Goal: Task Accomplishment & Management: Complete application form

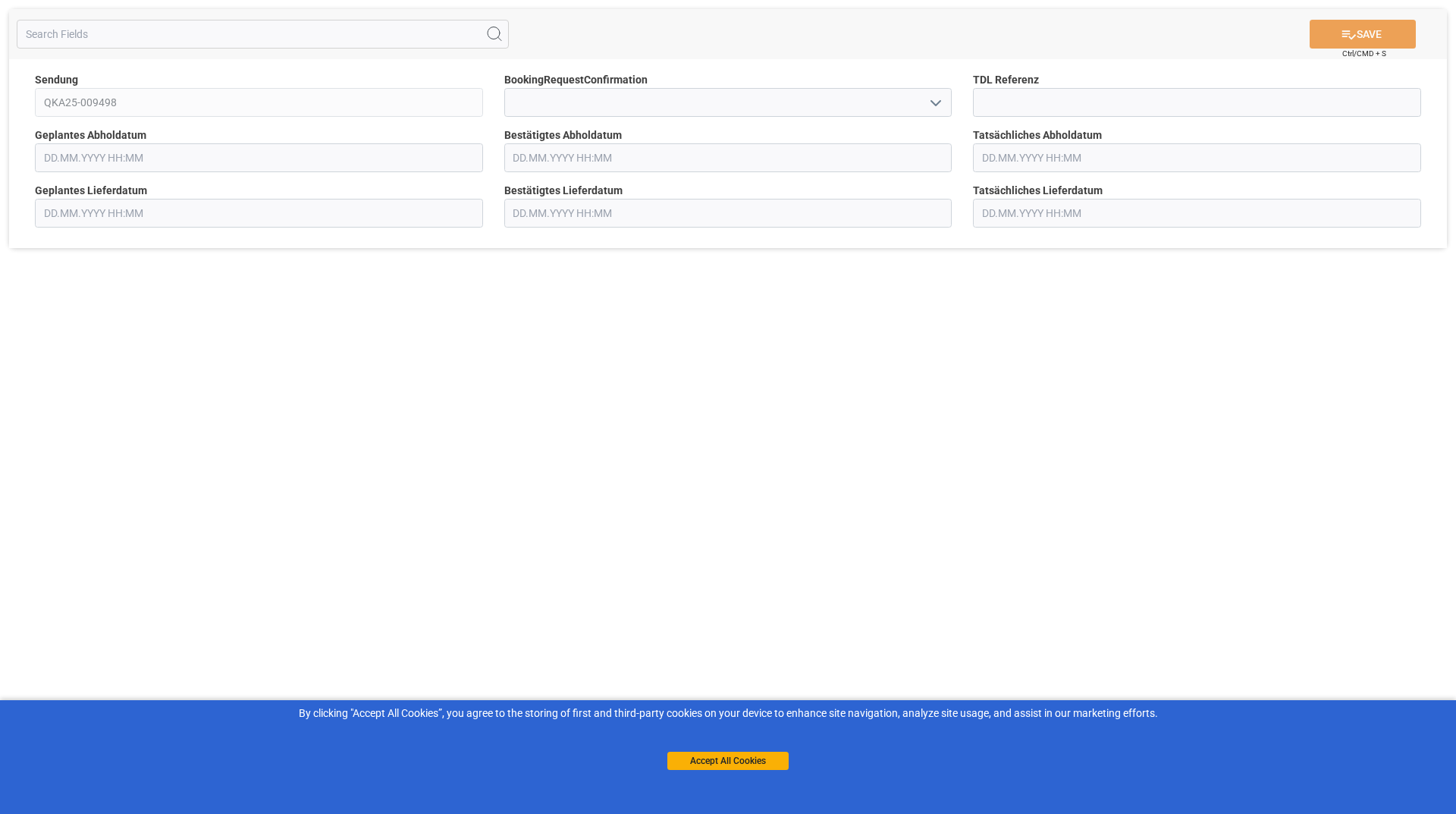
type input "26.08.2025 00:00"
type input "28.08.2025 00:00"
click at [938, 107] on icon "open menu" at bounding box center [935, 103] width 18 height 18
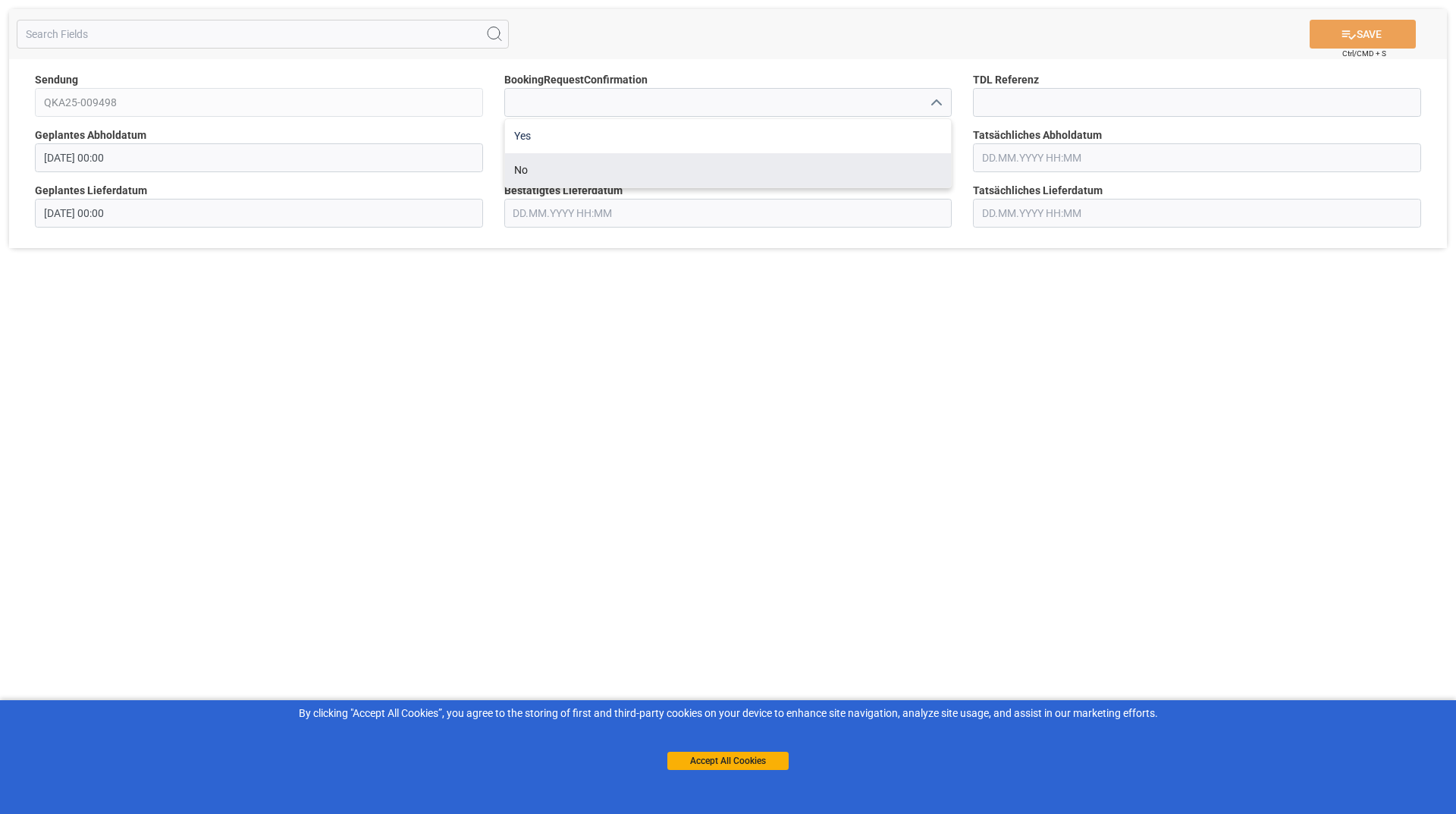
click at [708, 150] on div "Yes" at bounding box center [728, 137] width 446 height 34
type input "Yes"
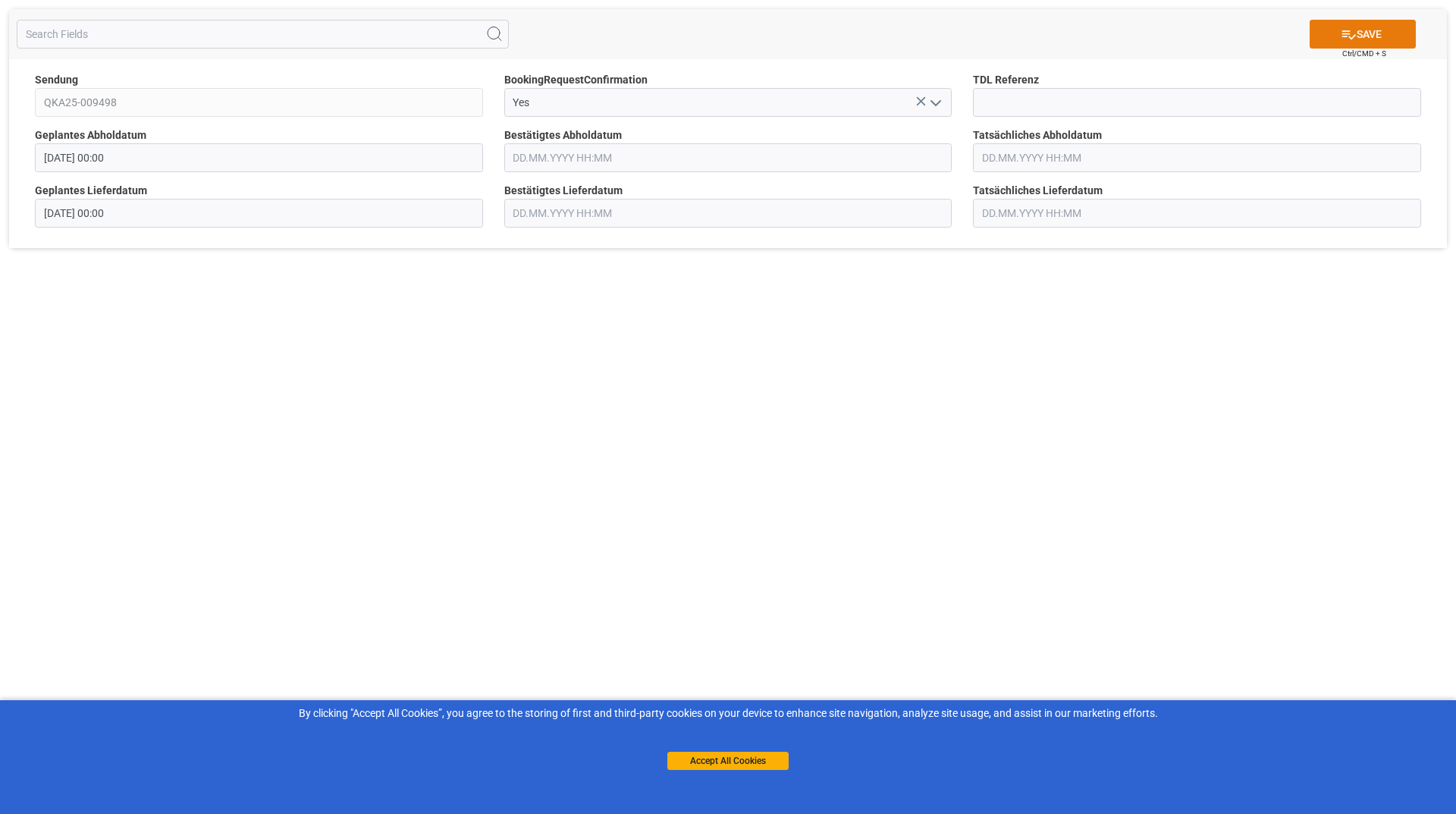
click at [1329, 46] on button "SAVE" at bounding box center [1362, 34] width 106 height 29
click at [931, 100] on icon "open menu" at bounding box center [935, 103] width 18 height 18
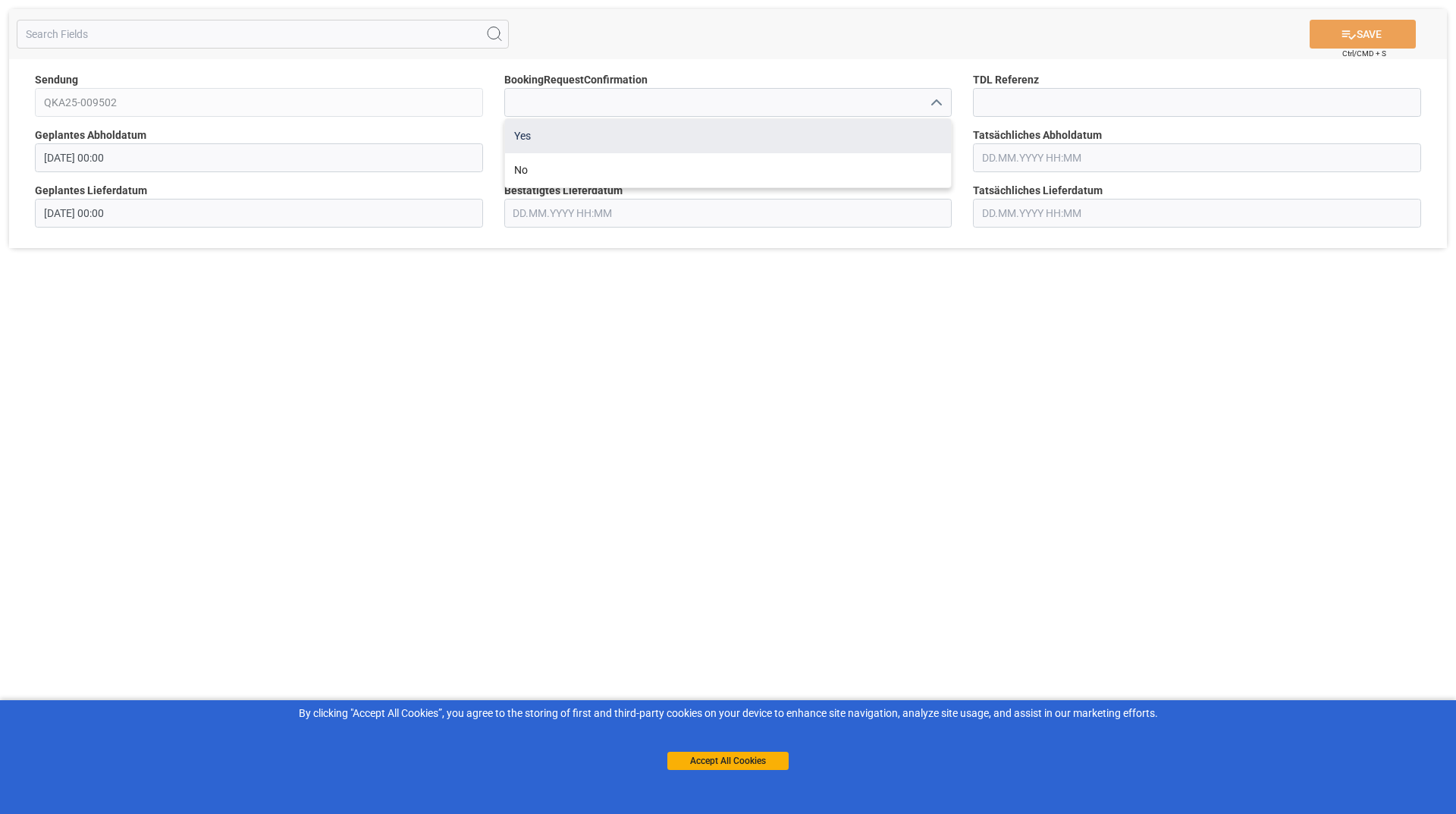
click at [840, 133] on div "Yes" at bounding box center [728, 137] width 446 height 34
type input "Yes"
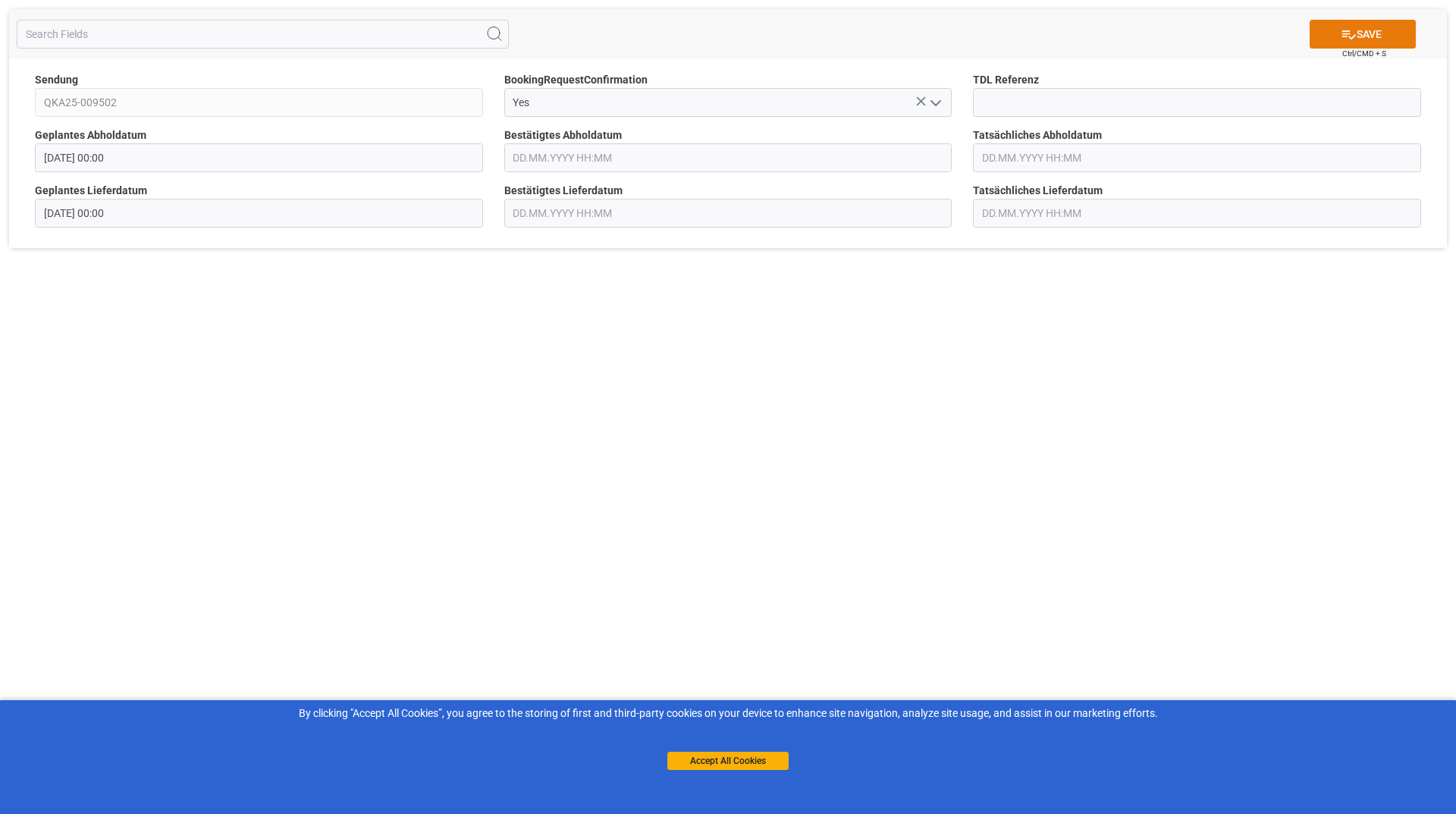
click at [1350, 37] on icon at bounding box center [1349, 34] width 14 height 9
click at [937, 108] on icon "open menu" at bounding box center [935, 103] width 18 height 18
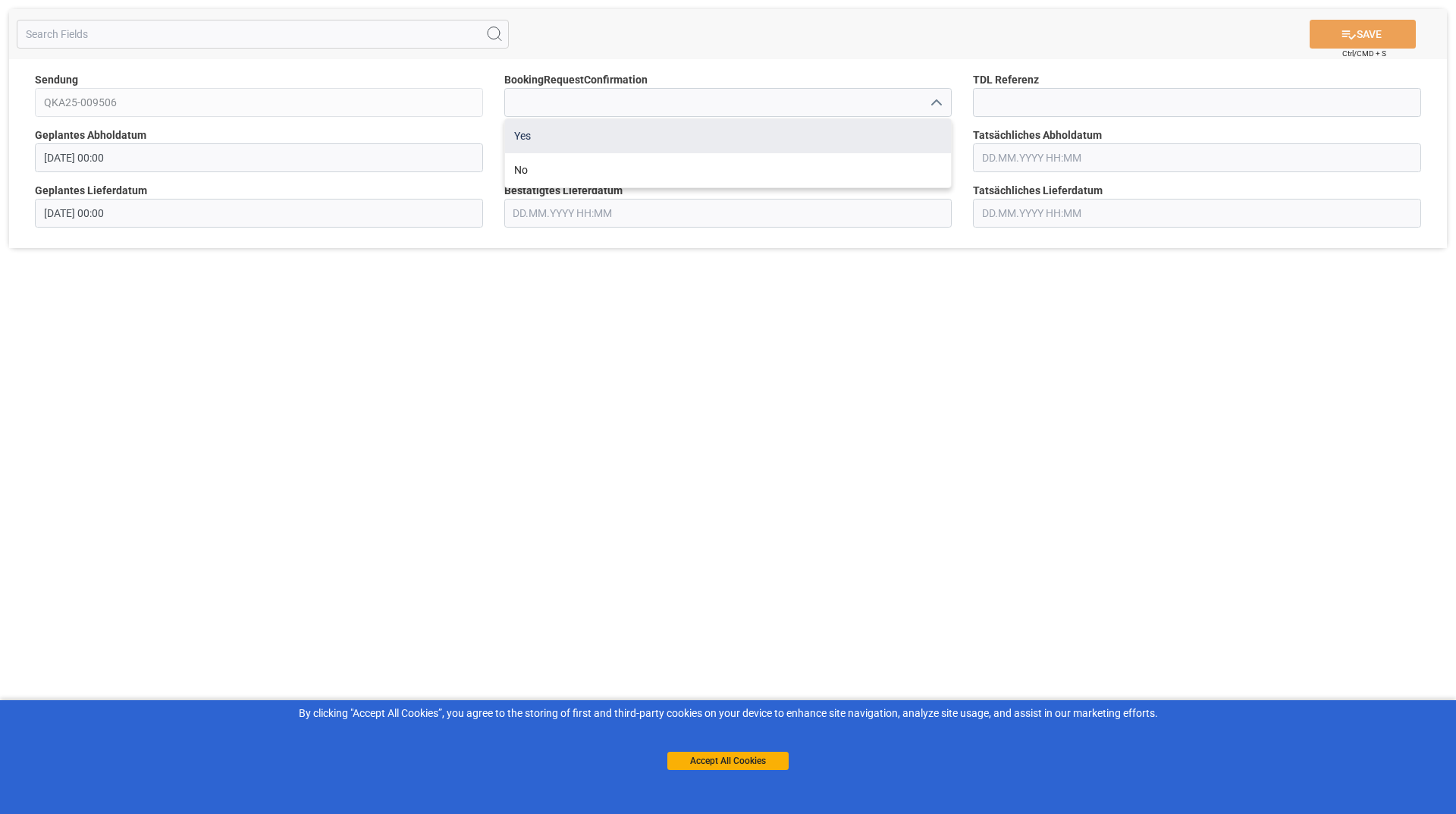
click at [549, 140] on div "Yes" at bounding box center [728, 137] width 446 height 34
type input "Yes"
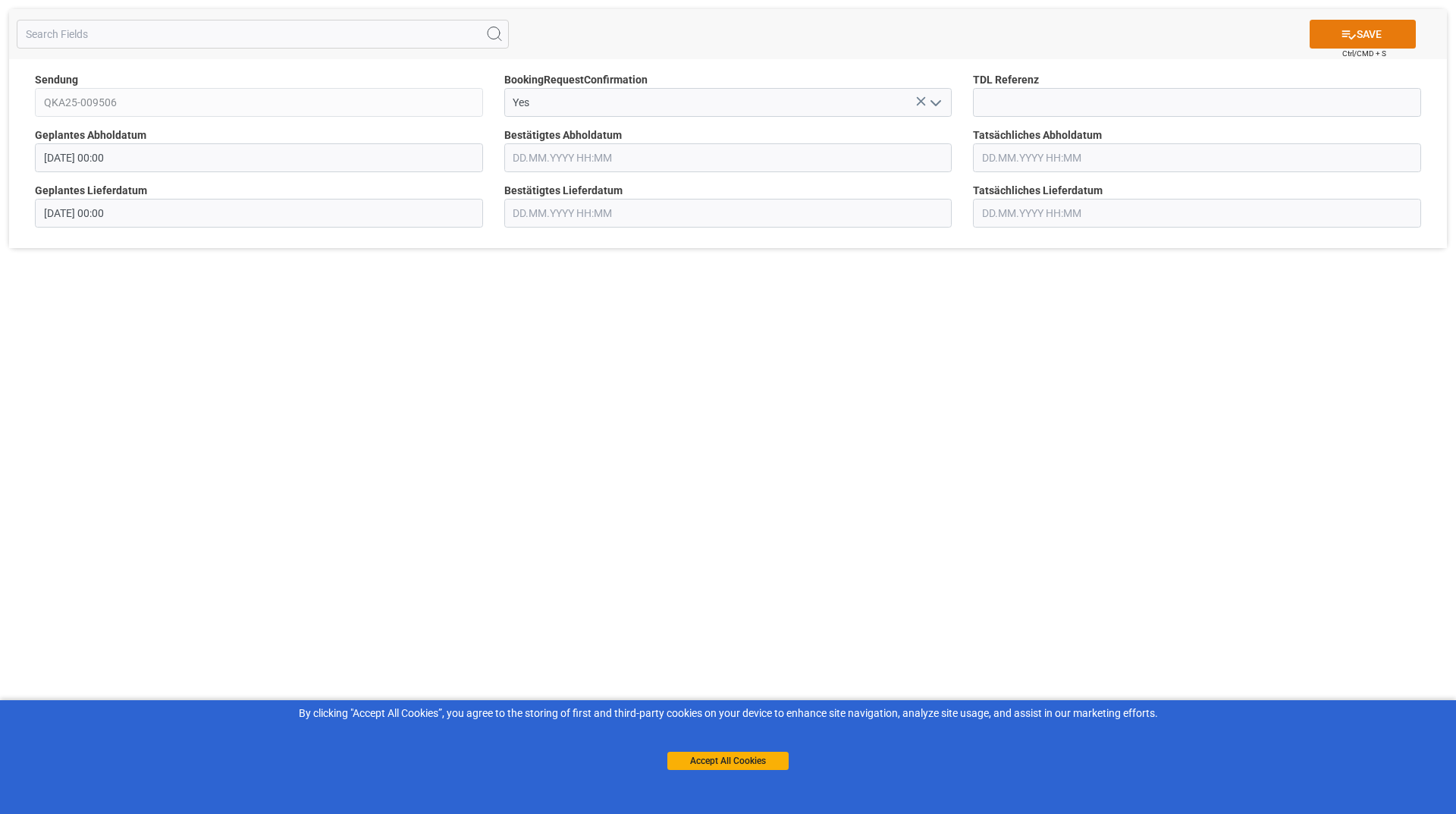
click at [1350, 29] on icon at bounding box center [1348, 34] width 16 height 16
click at [926, 93] on button "open menu" at bounding box center [935, 102] width 22 height 23
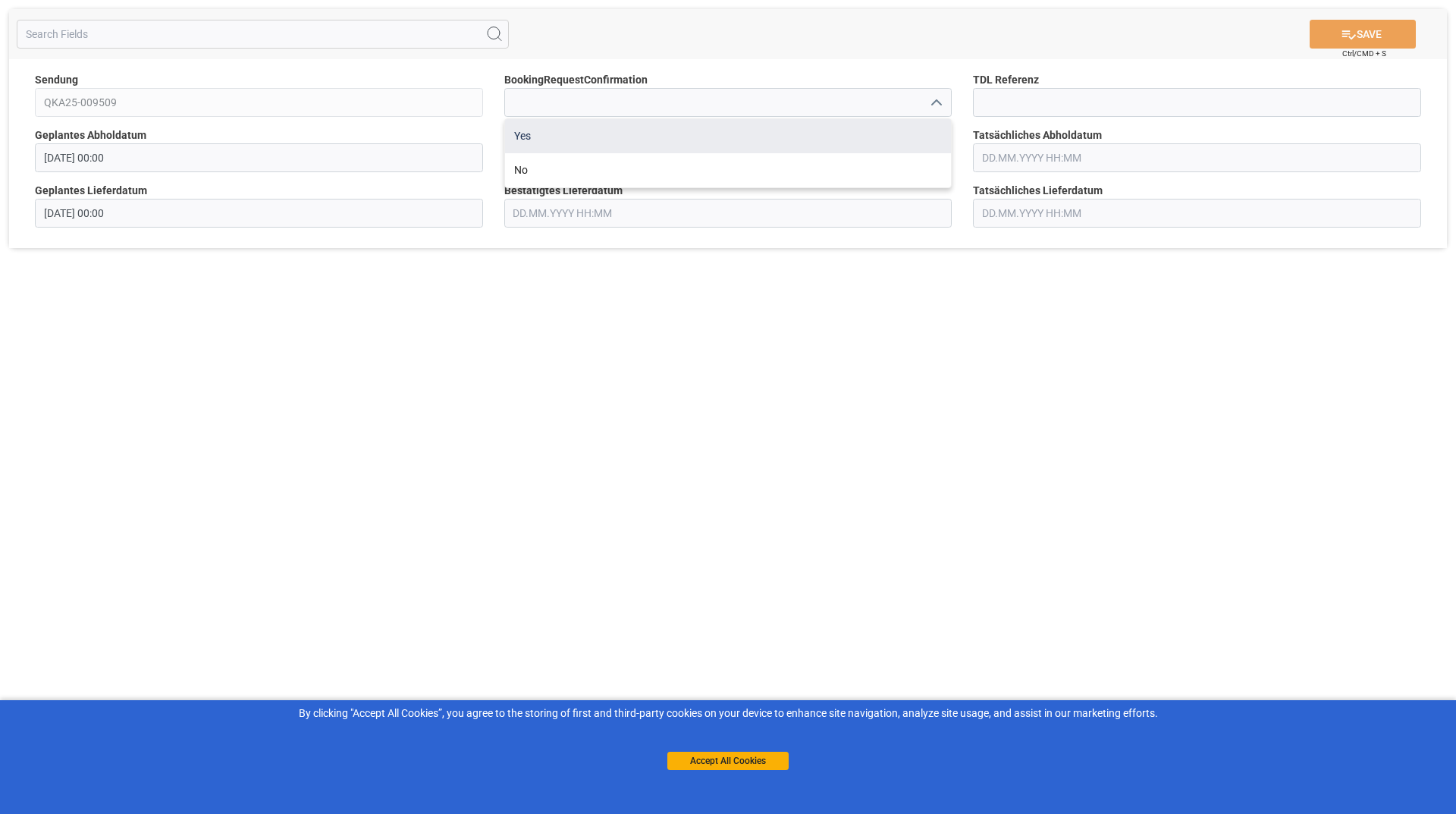
click at [646, 137] on div "Yes" at bounding box center [728, 137] width 446 height 34
type input "Yes"
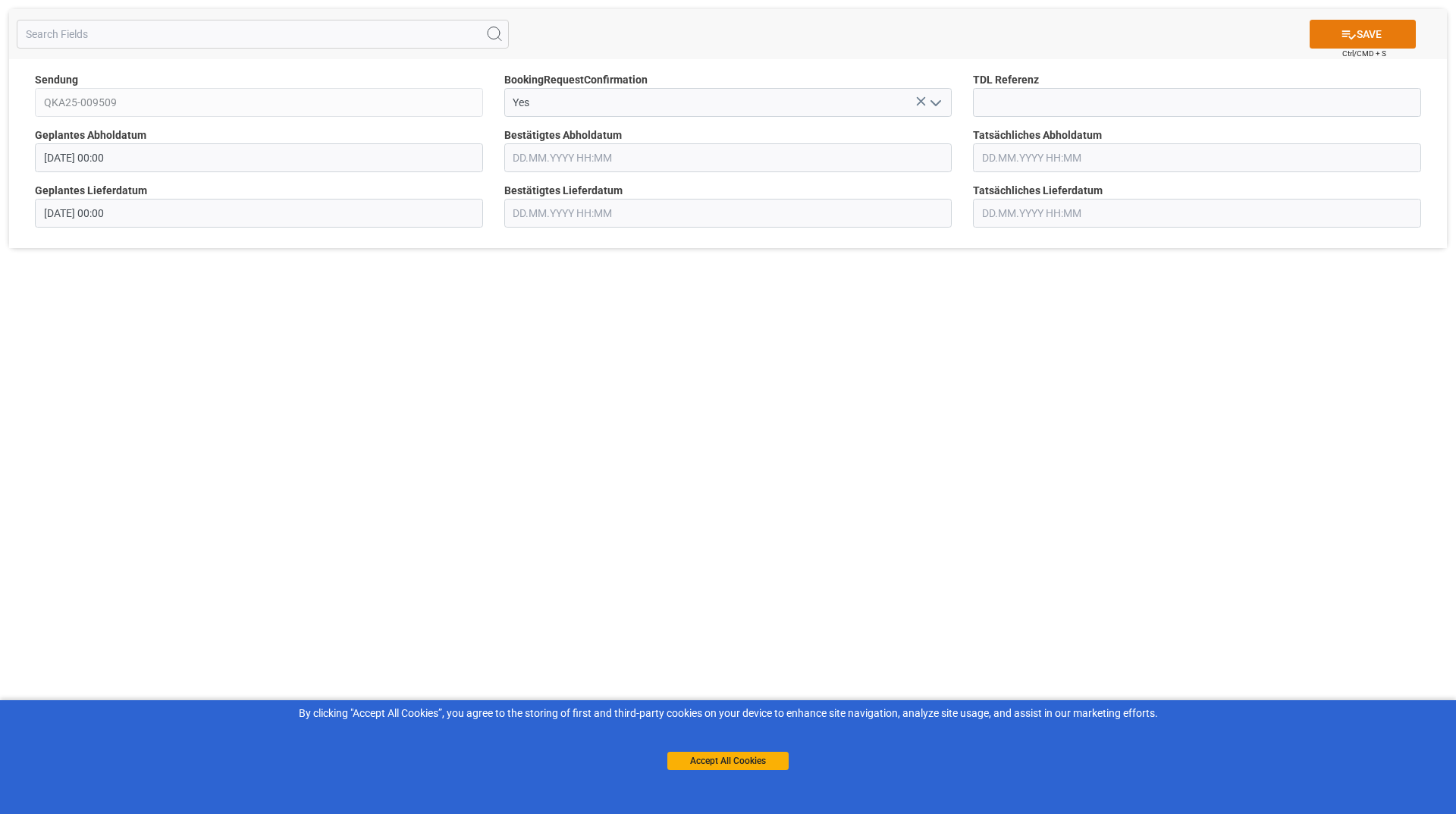
click at [1332, 26] on button "SAVE" at bounding box center [1362, 34] width 106 height 29
